Goal: Check status: Check status

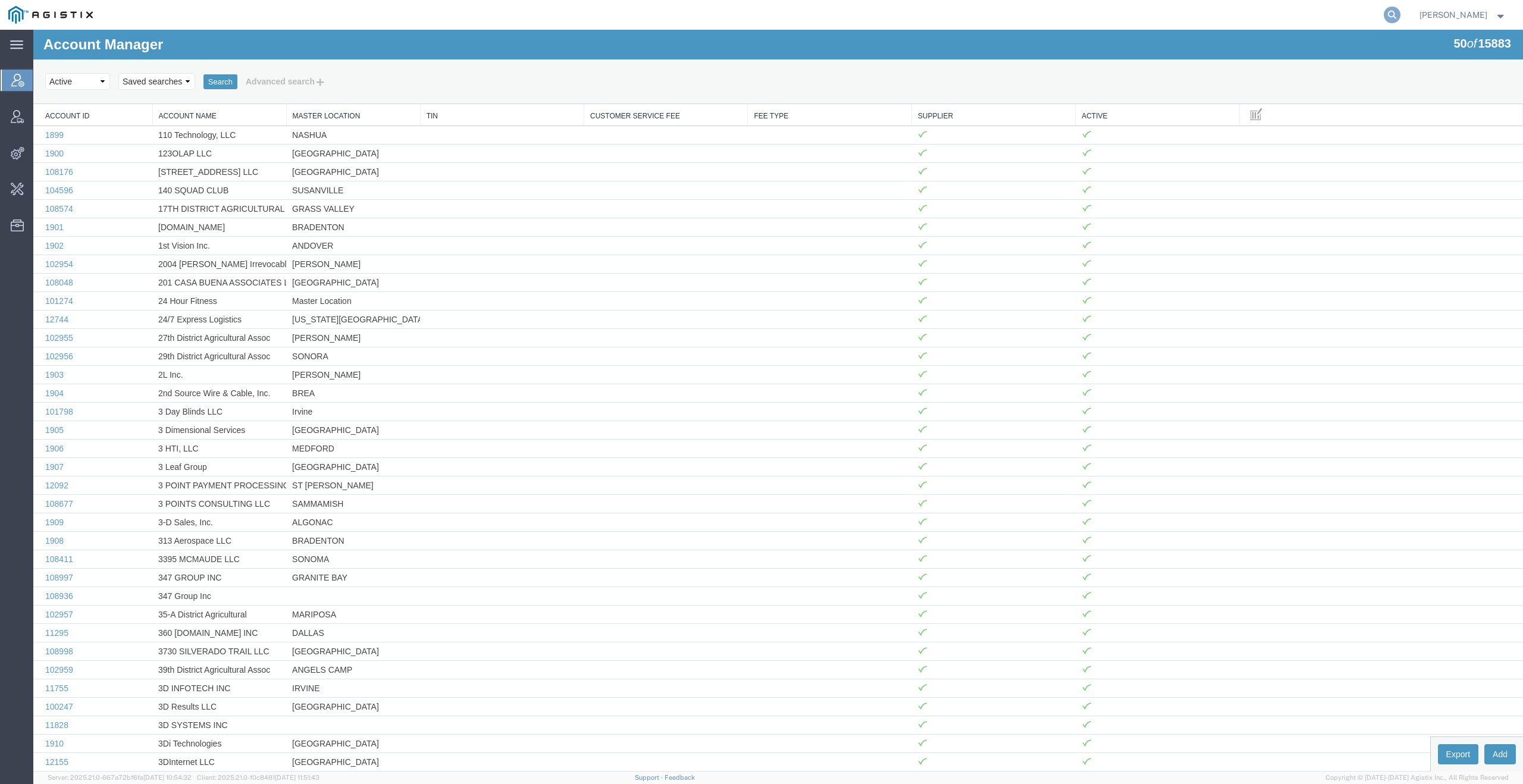
click at [1396, 16] on icon at bounding box center [1392, 15] width 17 height 17
click at [1289, 13] on input "search" at bounding box center [1203, 15] width 362 height 29
paste input "54337933"
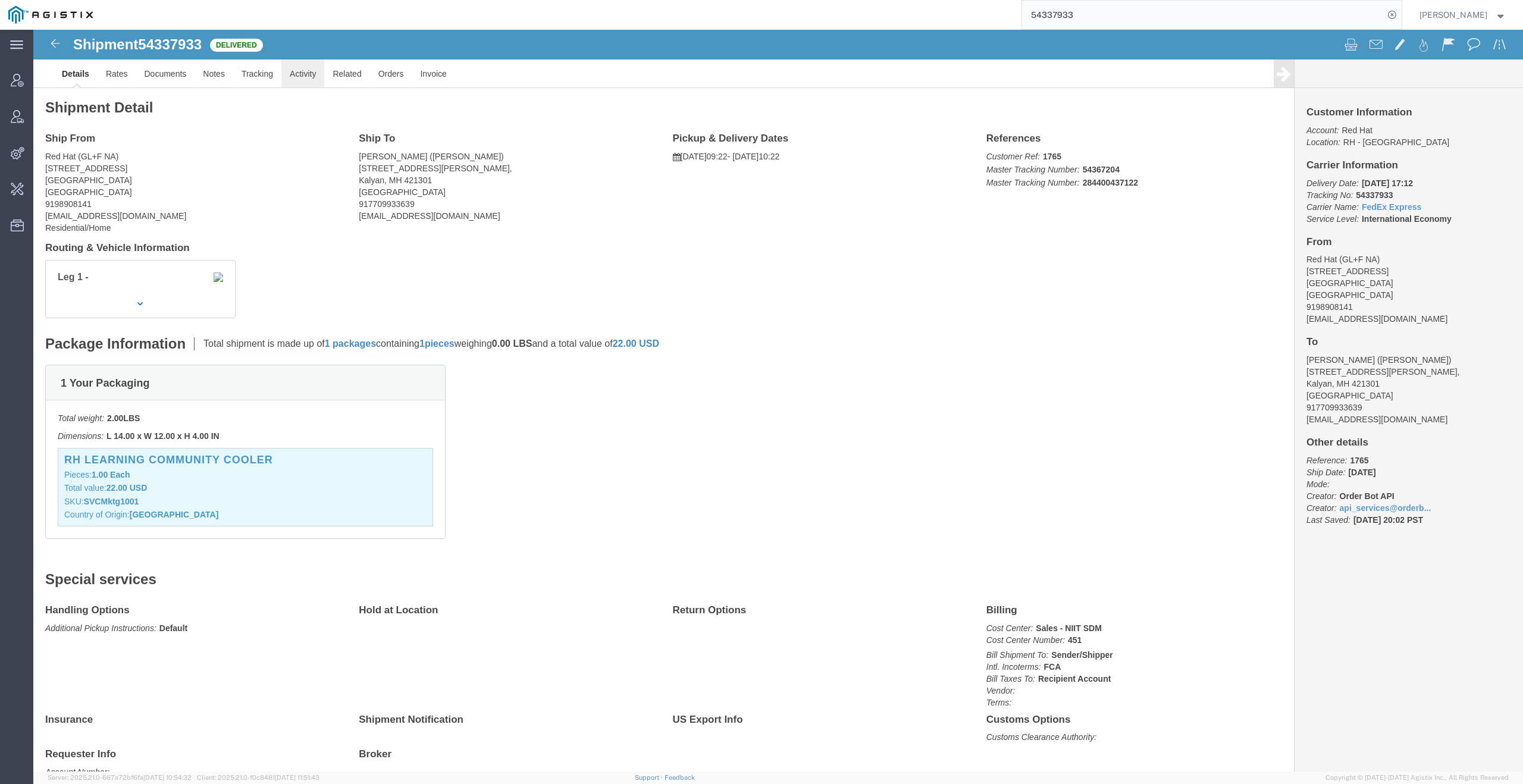
click link "Activity"
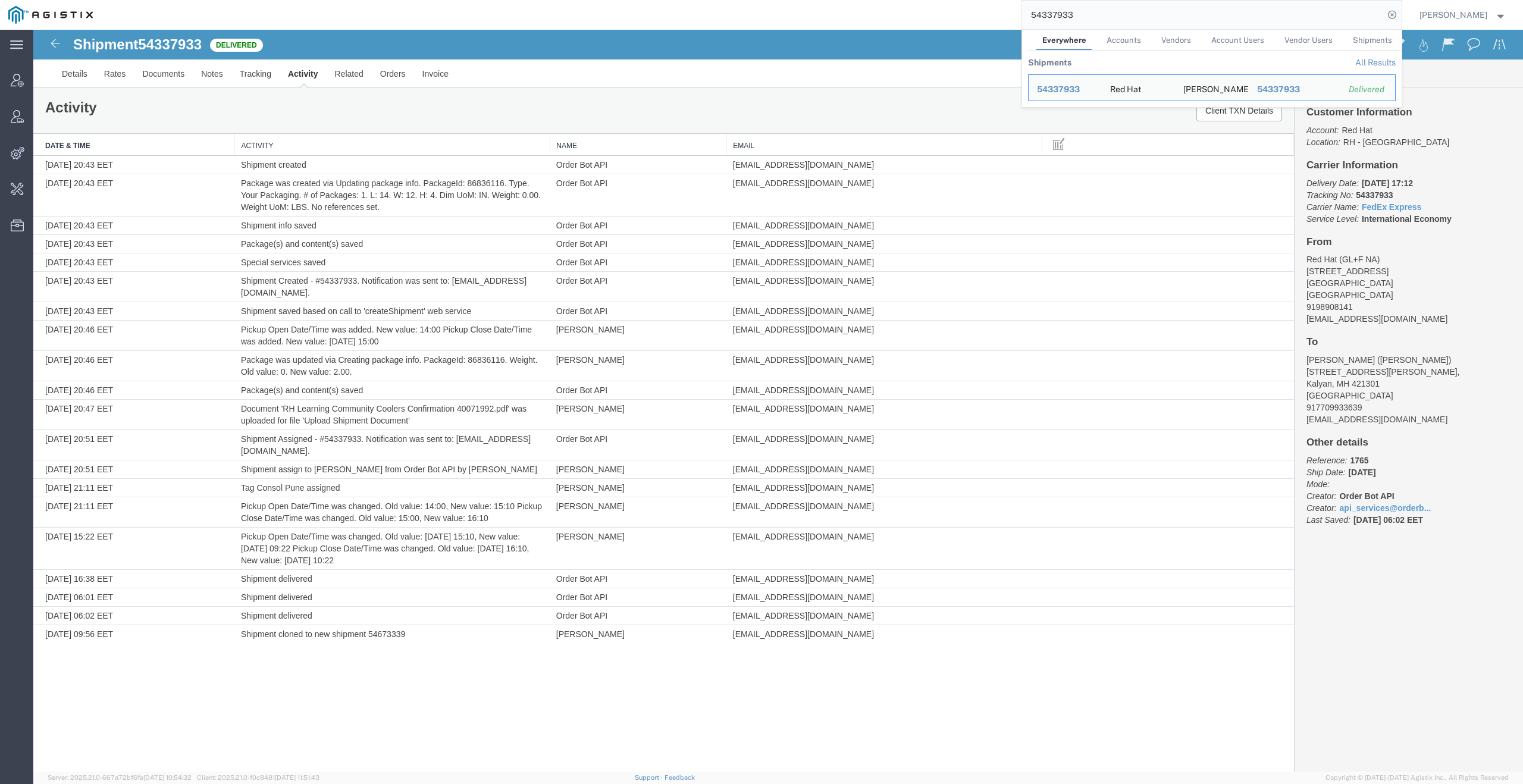
click at [1141, 21] on input "54337933" at bounding box center [1203, 15] width 362 height 29
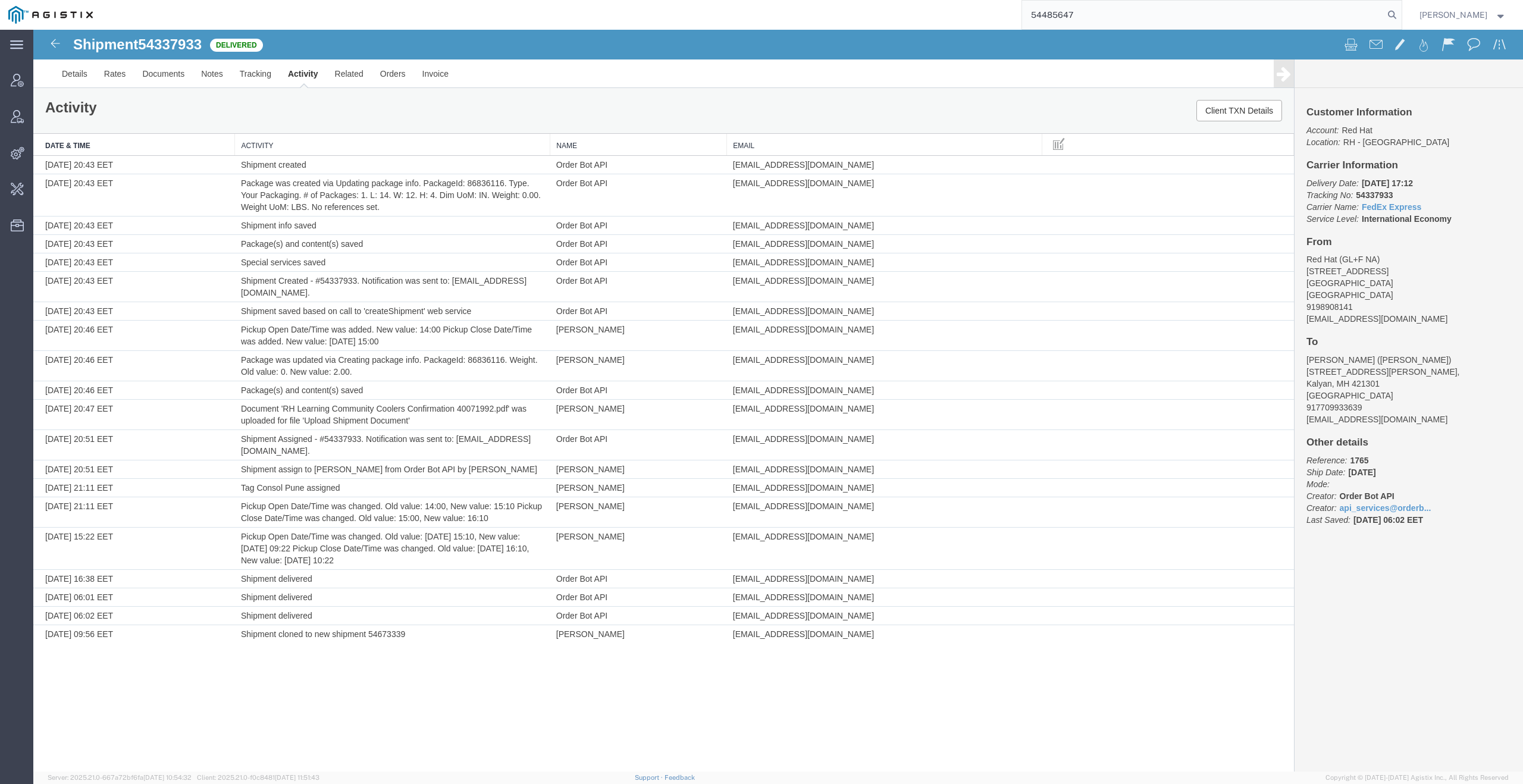
type input "54485647"
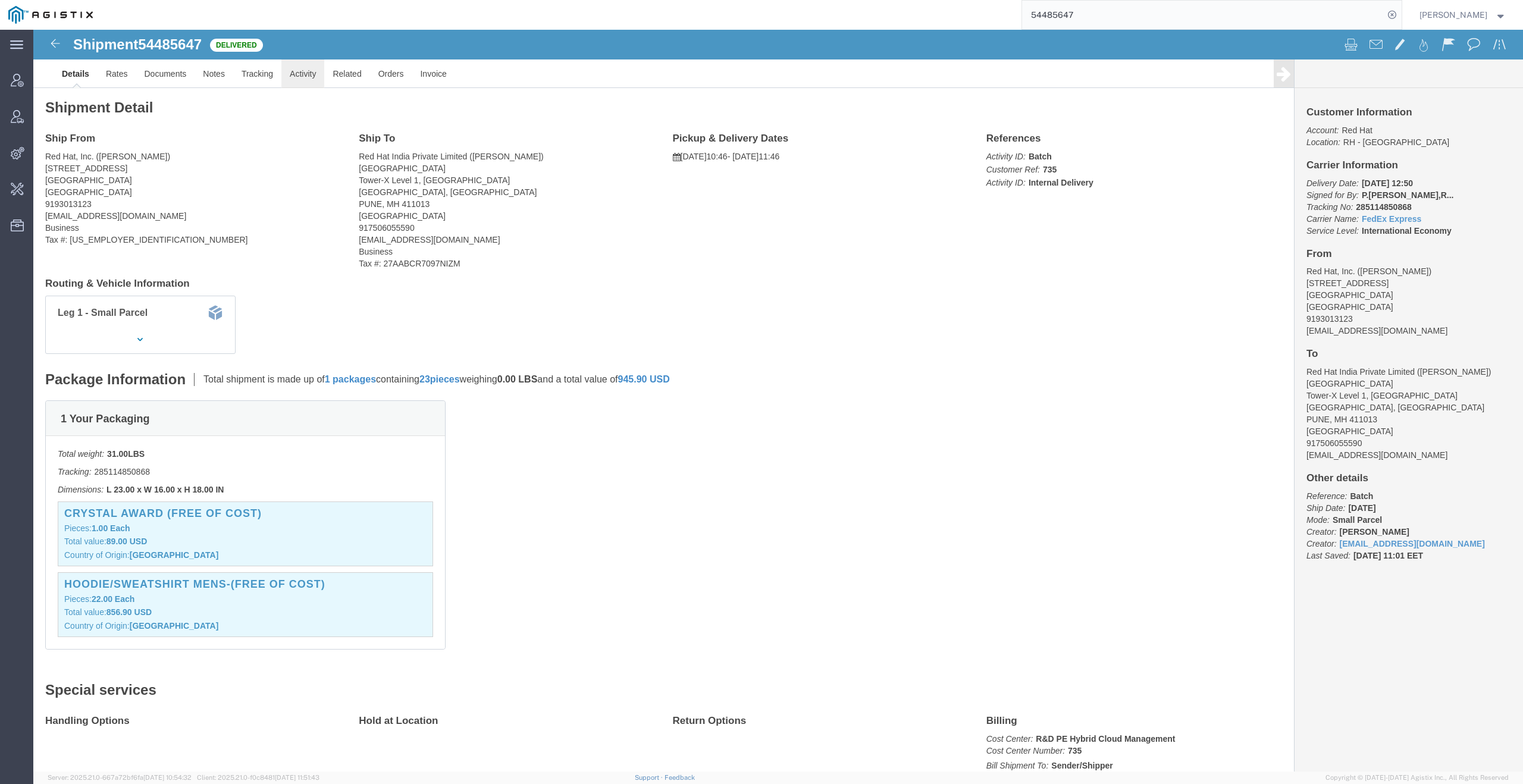
click link "Activity"
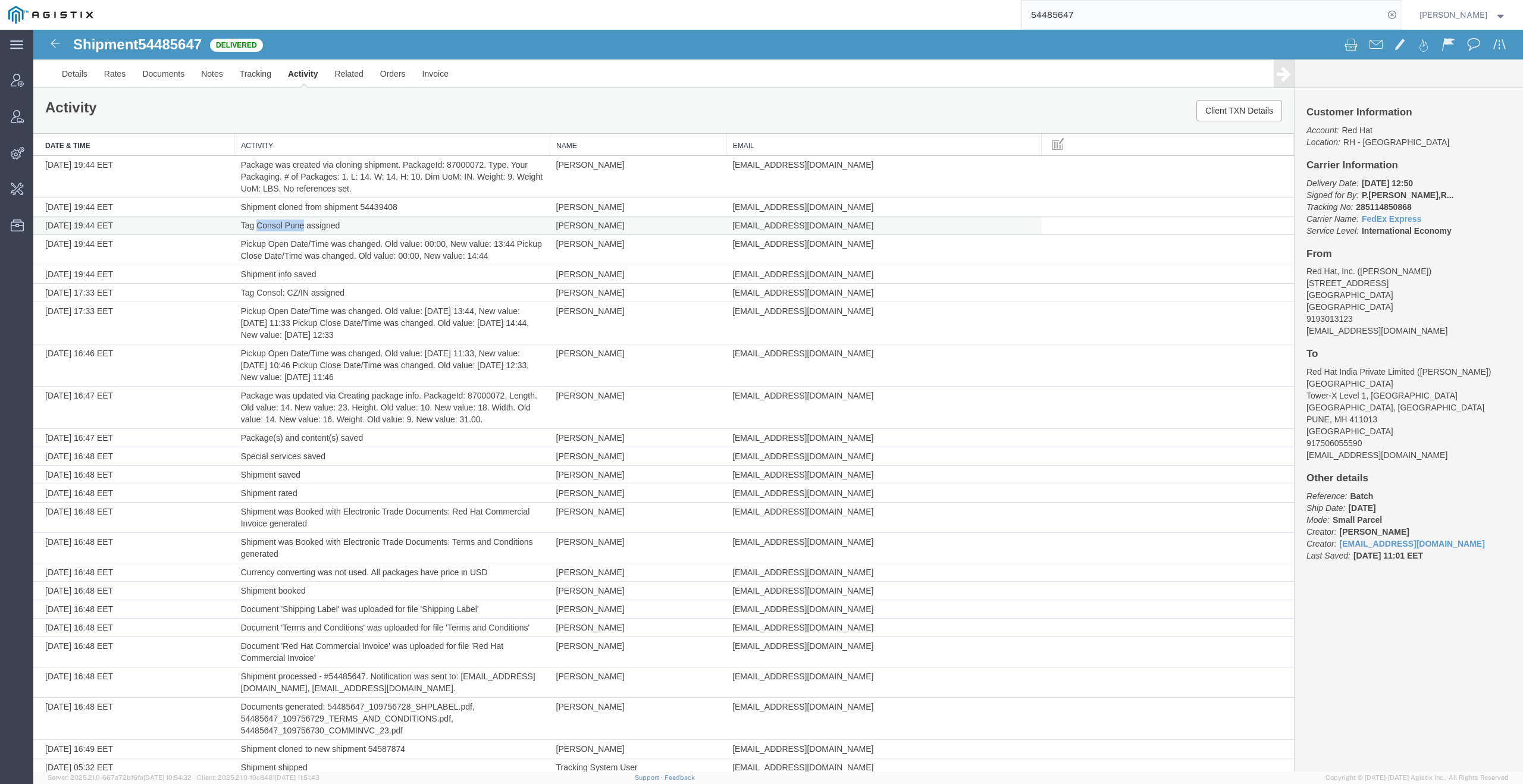
drag, startPoint x: 303, startPoint y: 225, endPoint x: 257, endPoint y: 224, distance: 46.0
click at [257, 224] on td "Tag Consol Pune assigned" at bounding box center [392, 226] width 315 height 19
copy td "Consol Pune"
click at [173, 50] on span "54485647" at bounding box center [169, 44] width 64 height 16
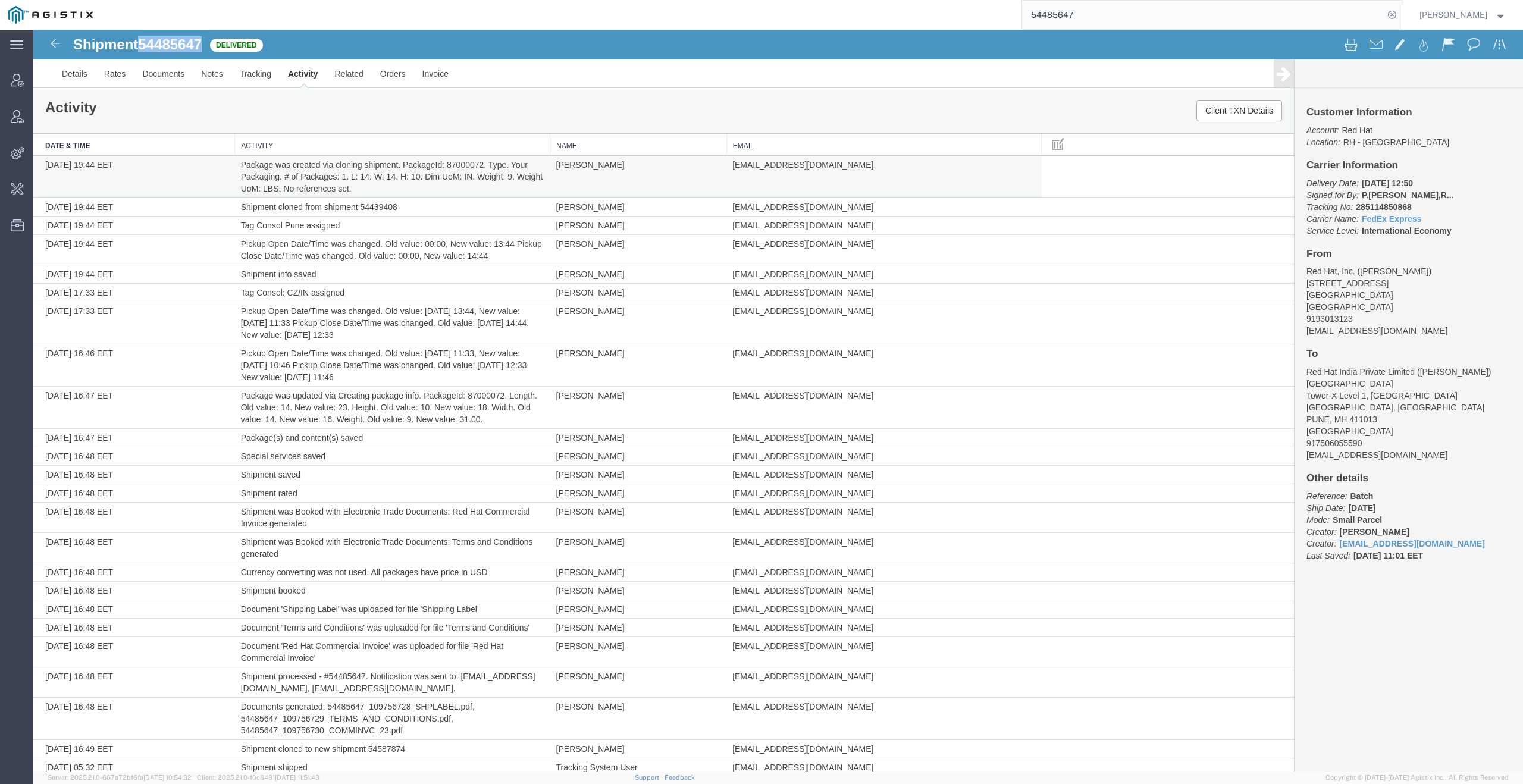
copy span "54485647"
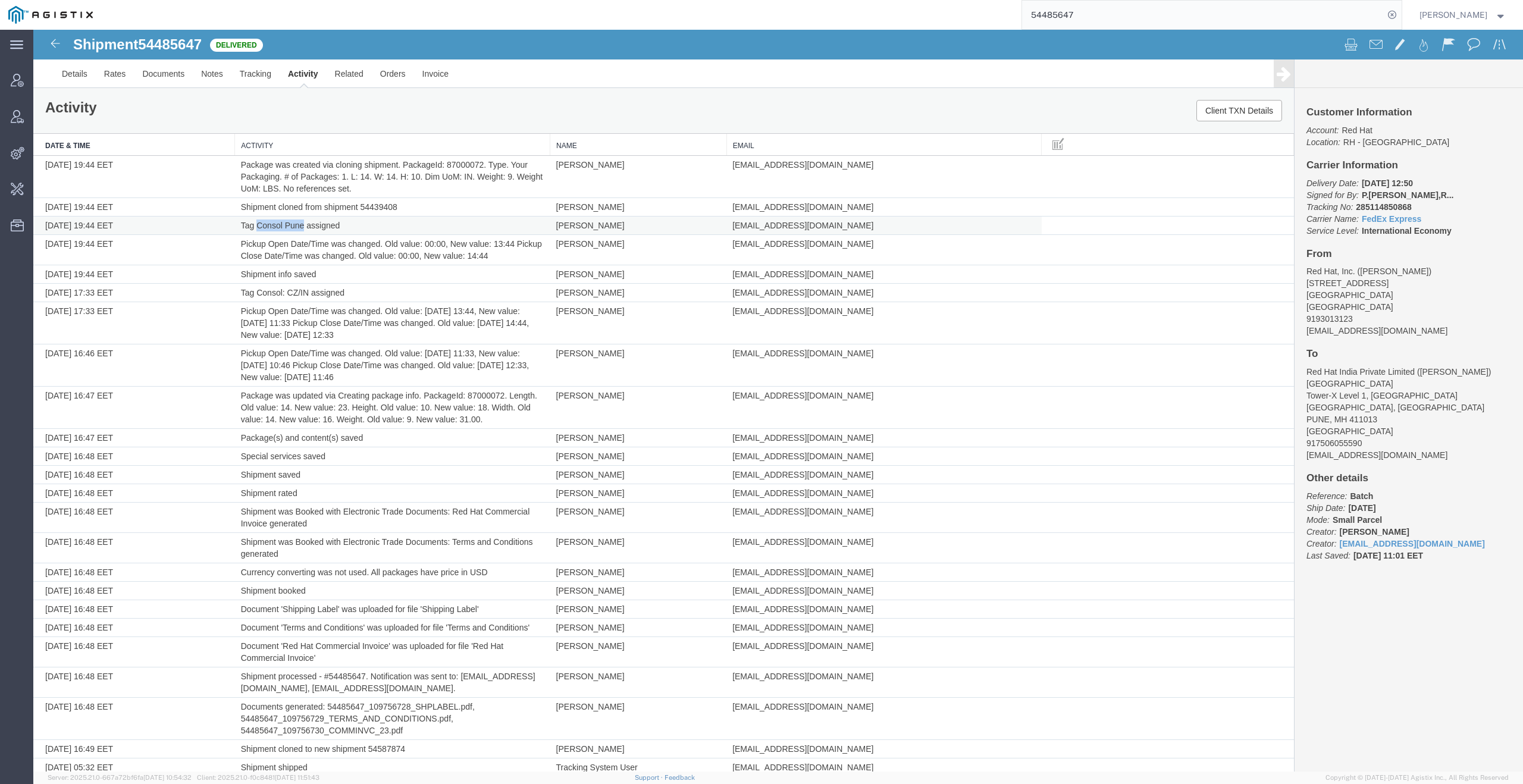
drag, startPoint x: 303, startPoint y: 227, endPoint x: 255, endPoint y: 226, distance: 48.0
click at [255, 226] on td "Tag Consol Pune assigned" at bounding box center [392, 226] width 315 height 19
copy td "Consol Pune"
